Goal: Find specific page/section: Find specific page/section

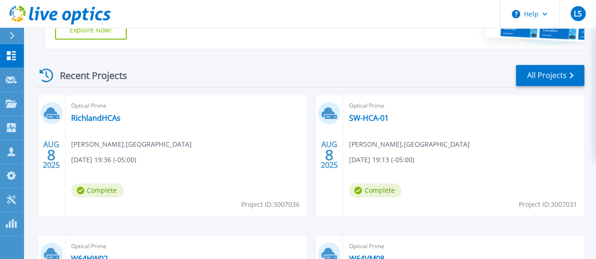
scroll to position [141, 0]
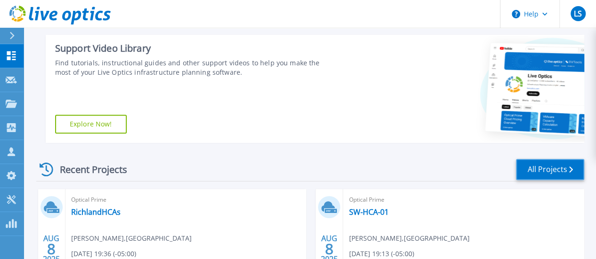
click at [536, 169] on link "All Projects" at bounding box center [550, 169] width 68 height 21
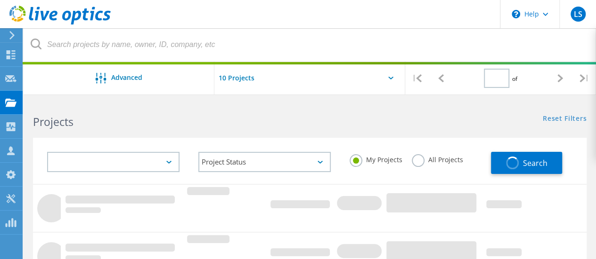
scroll to position [141, 0]
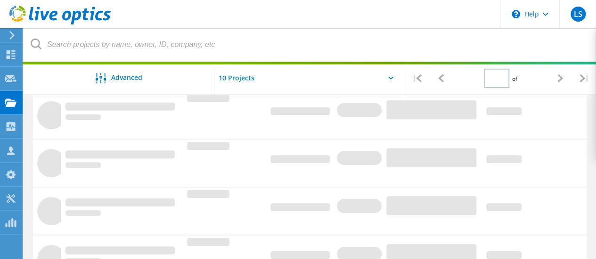
type input "1"
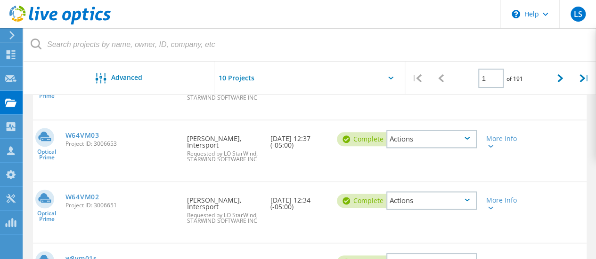
scroll to position [548, 0]
